Goal: Navigation & Orientation: Find specific page/section

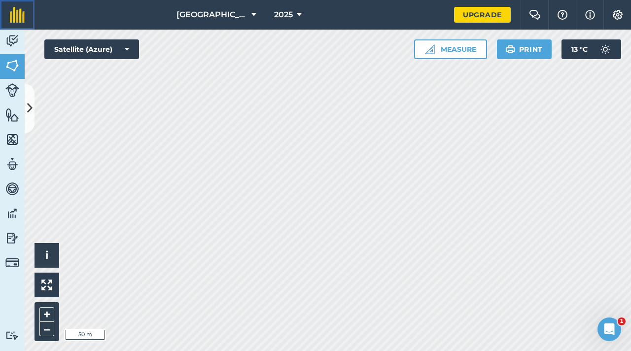
click at [12, 15] on img at bounding box center [17, 15] width 15 height 16
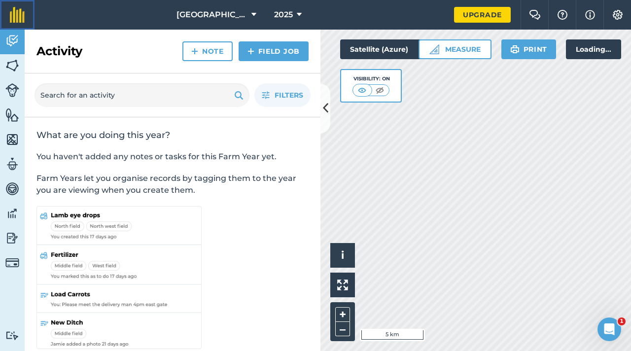
click at [12, 15] on img at bounding box center [17, 15] width 15 height 16
click at [248, 14] on button "[GEOGRAPHIC_DATA]" at bounding box center [217, 15] width 88 height 30
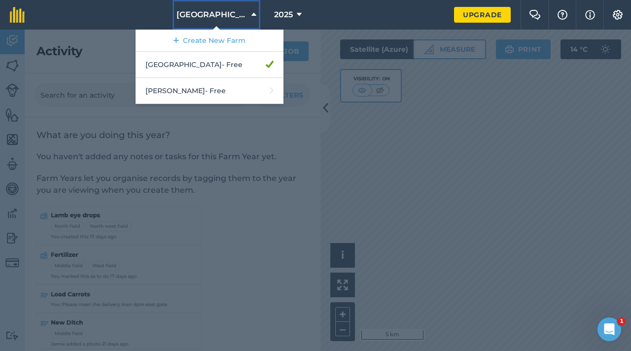
click at [251, 14] on icon at bounding box center [253, 15] width 5 height 12
